Goal: Navigation & Orientation: Find specific page/section

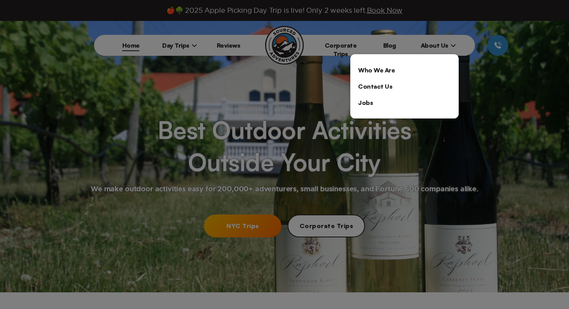
click at [368, 82] on link "Contact Us" at bounding box center [404, 86] width 108 height 16
click at [377, 68] on link "Who We Are" at bounding box center [404, 70] width 108 height 16
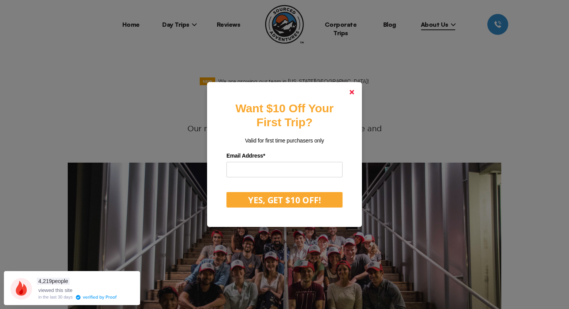
click at [350, 89] on link at bounding box center [352, 92] width 19 height 19
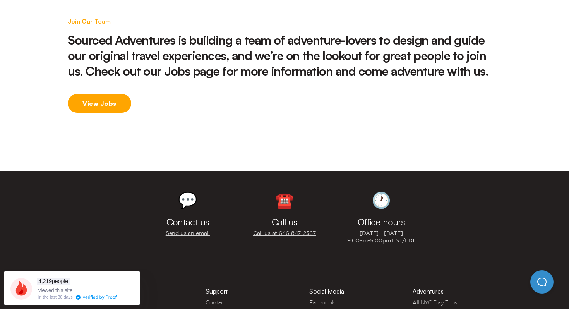
scroll to position [1253, 0]
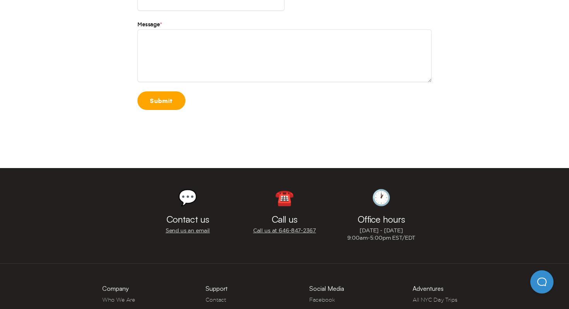
scroll to position [293, 0]
